Goal: Task Accomplishment & Management: Manage account settings

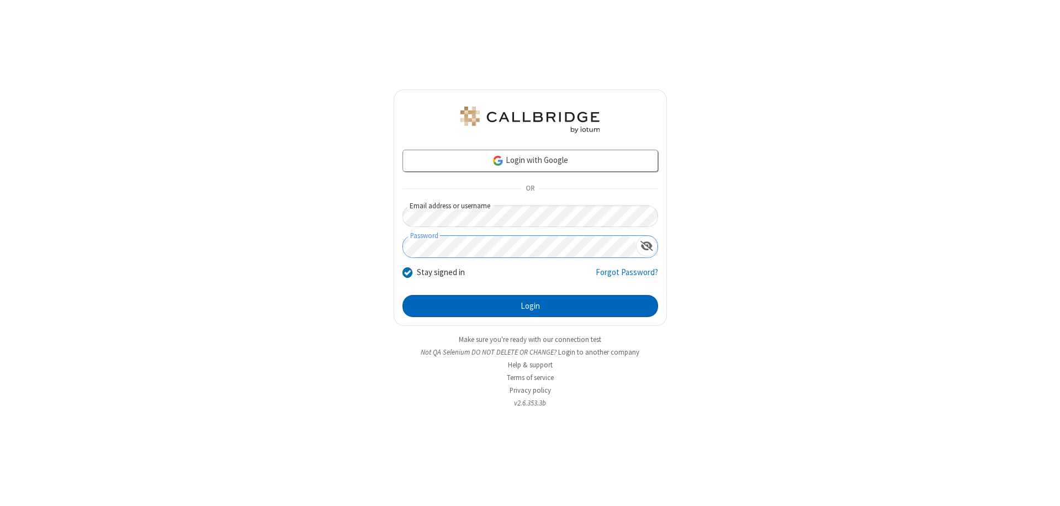
click at [530, 306] on button "Login" at bounding box center [531, 306] width 256 height 22
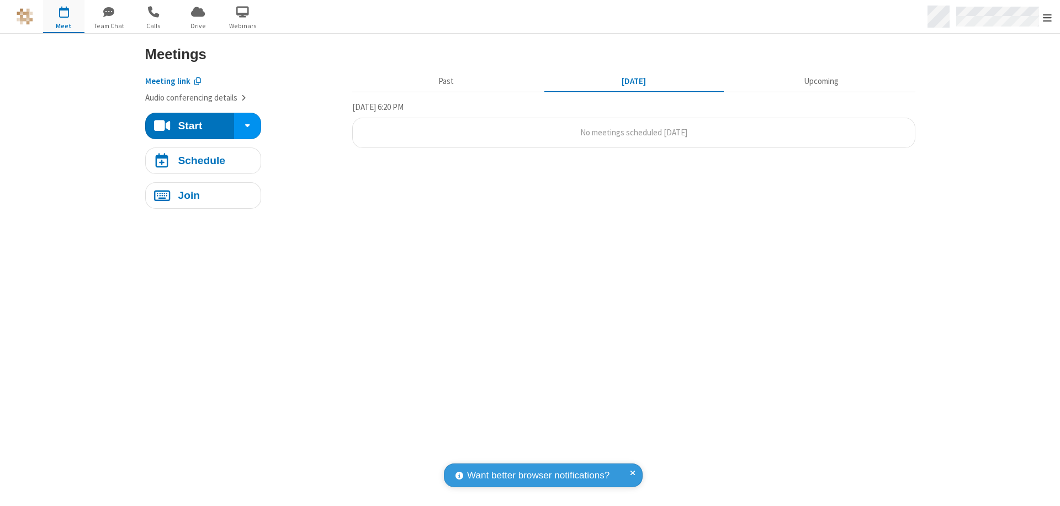
click at [1048, 17] on span "Open menu" at bounding box center [1047, 17] width 9 height 11
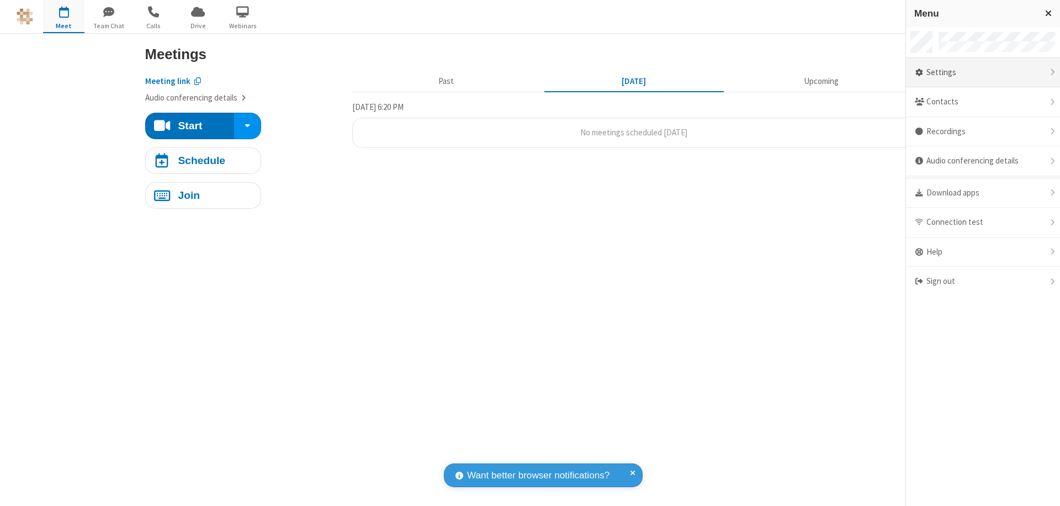
click at [983, 72] on div "Settings" at bounding box center [983, 73] width 154 height 30
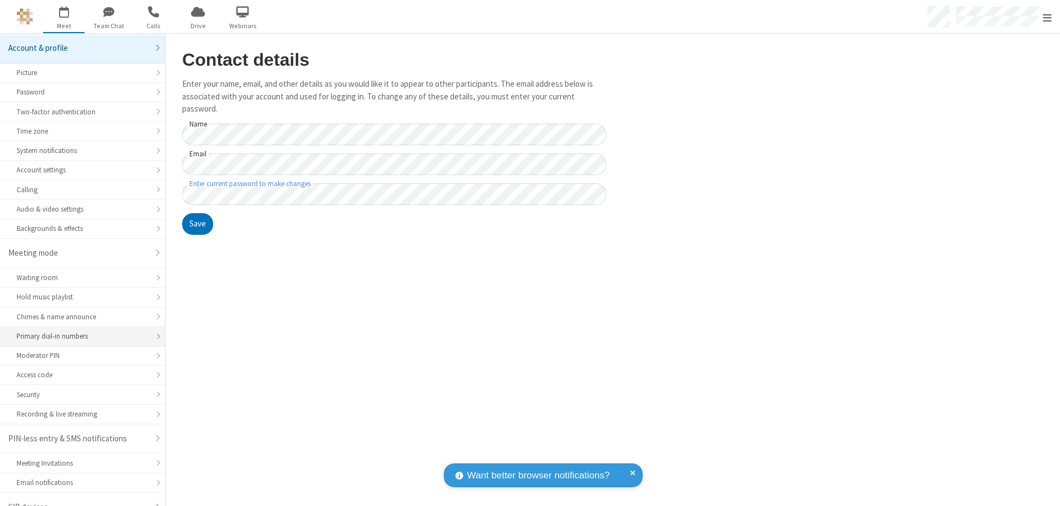
click at [78, 331] on div "Primary dial-in numbers" at bounding box center [83, 336] width 132 height 10
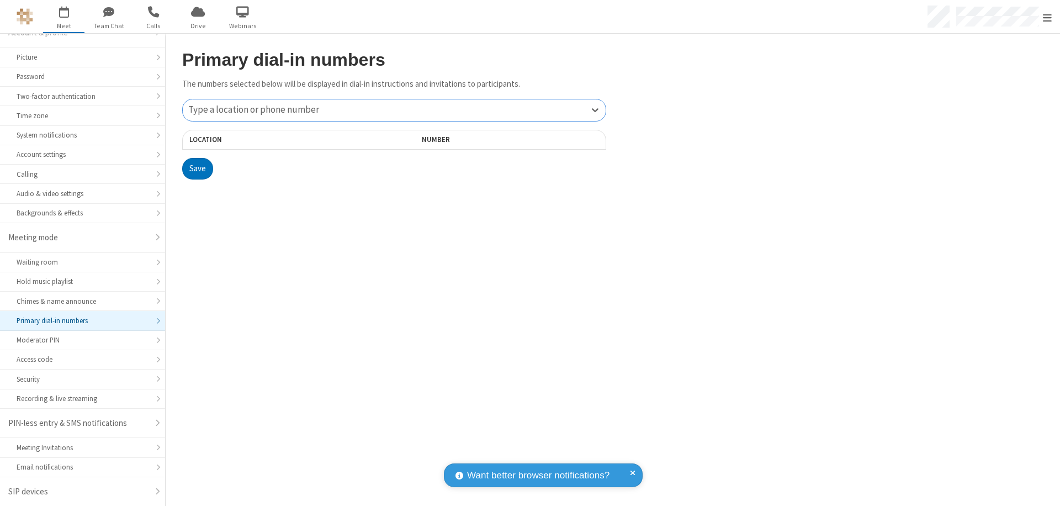
click at [394, 110] on div "Type a location or phone number" at bounding box center [394, 110] width 423 height 22
type input "[PHONE_NUMBER]"
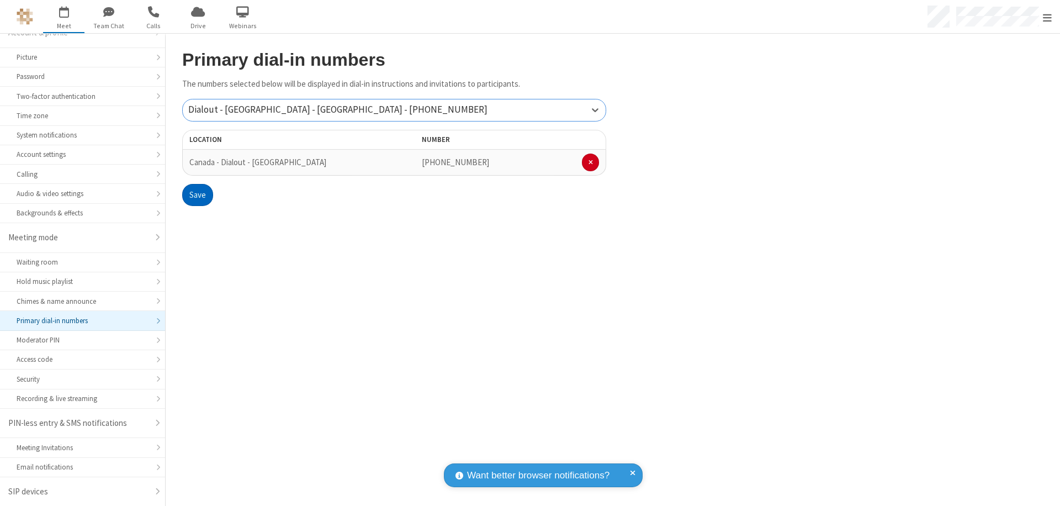
click at [197, 195] on button "Save" at bounding box center [197, 195] width 31 height 22
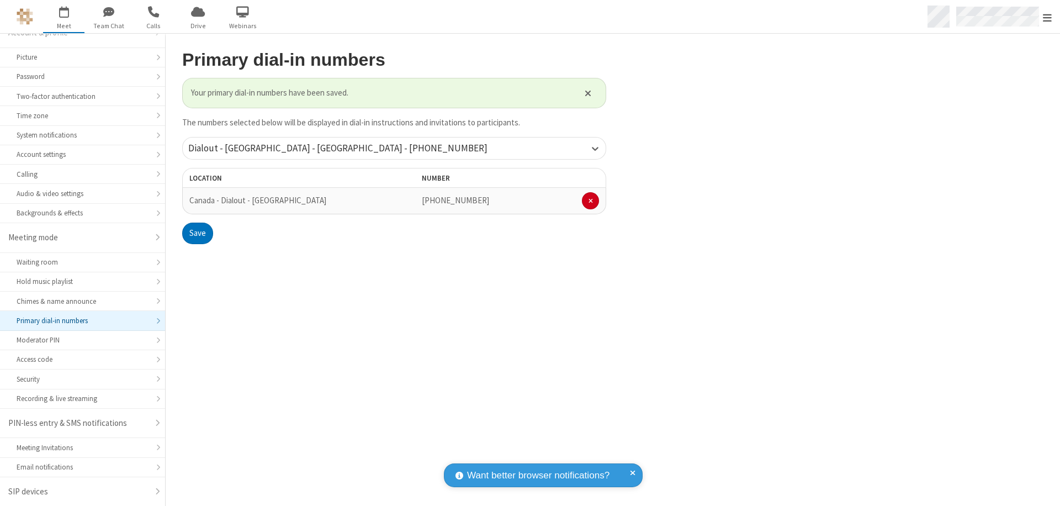
click at [1048, 17] on span "Open menu" at bounding box center [1047, 17] width 9 height 11
click at [64, 16] on span "button" at bounding box center [63, 11] width 41 height 19
